Goal: Task Accomplishment & Management: Complete application form

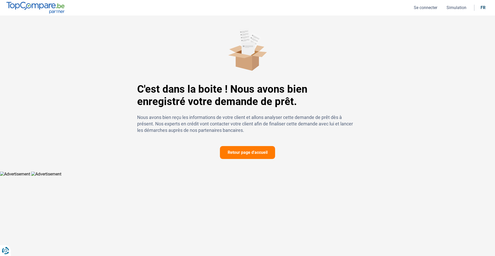
click at [254, 151] on button "Retour page d'accueil" at bounding box center [247, 152] width 55 height 13
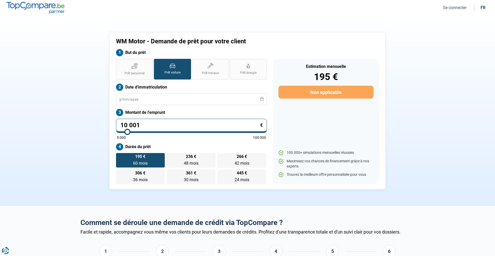
click at [450, 8] on button "Se connecter" at bounding box center [455, 7] width 27 height 5
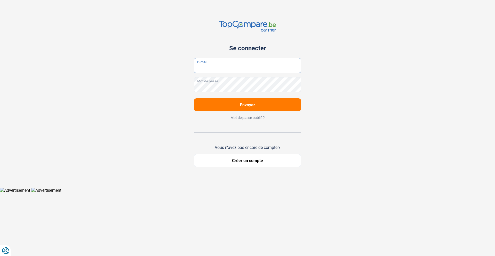
click at [222, 71] on input "E-mail" at bounding box center [247, 65] width 107 height 15
type input "[EMAIL_ADDRESS][DOMAIN_NAME]"
click at [248, 111] on button "Envoyer" at bounding box center [247, 104] width 107 height 13
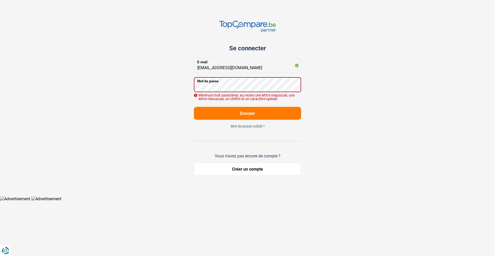
click at [236, 110] on button "Envoyer" at bounding box center [247, 113] width 107 height 13
